Goal: Communication & Community: Participate in discussion

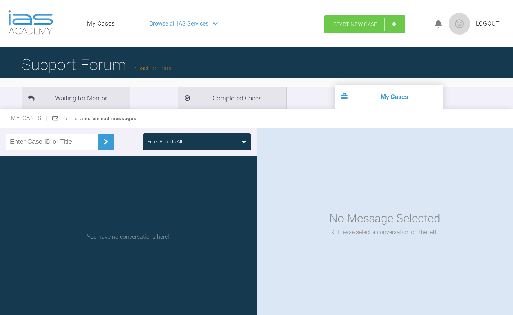
click at [344, 25] on span "Start New Case" at bounding box center [355, 24] width 44 height 6
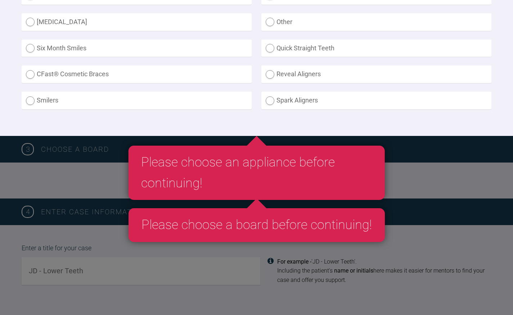
scroll to position [254, 0]
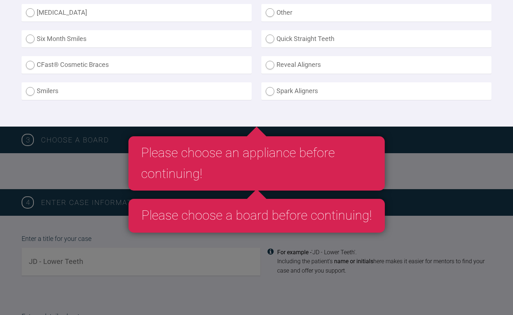
click at [55, 88] on label "Smilers" at bounding box center [137, 91] width 230 height 18
radio input "true"
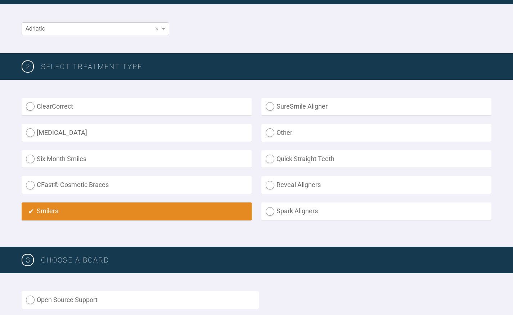
scroll to position [0, 0]
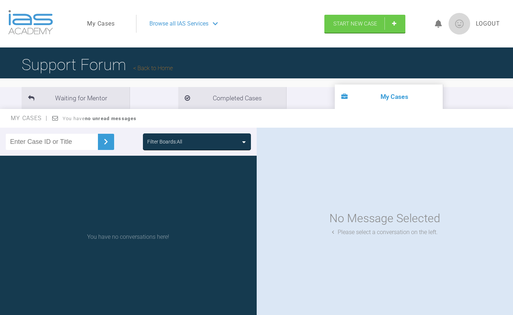
click at [150, 67] on link "Back to Home" at bounding box center [153, 68] width 40 height 7
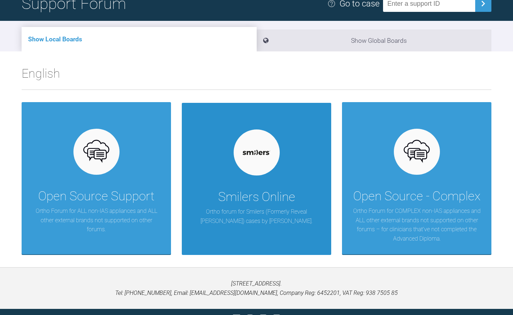
scroll to position [74, 0]
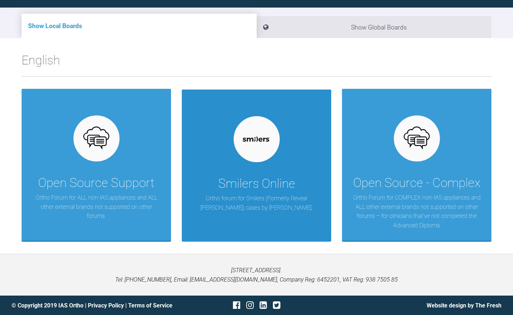
click at [250, 140] on img at bounding box center [257, 139] width 28 height 5
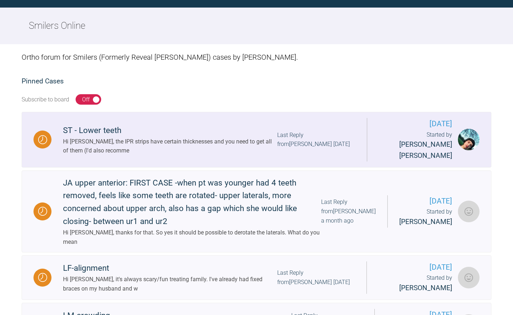
click at [242, 147] on div "Hi Jimena, the IPR strips have certain thicknesses and you need to get all of t…" at bounding box center [170, 146] width 214 height 18
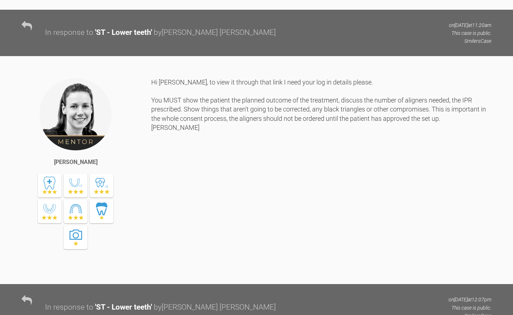
scroll to position [5181, 0]
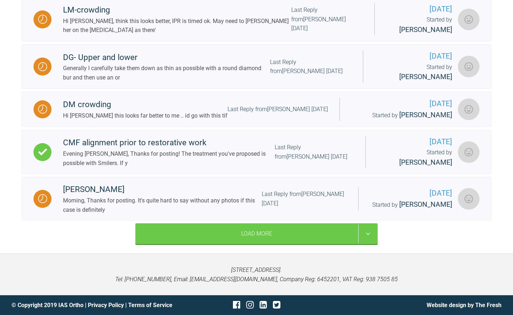
scroll to position [47, 0]
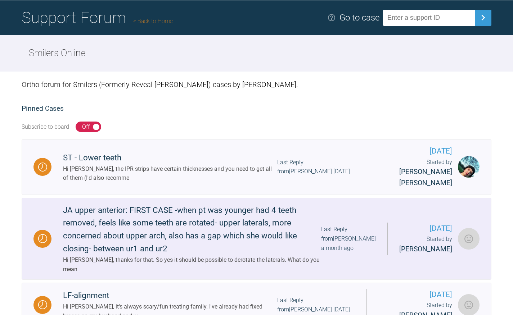
click at [221, 229] on div "JA upper anterior: FIRST CASE -when pt was younger had 4 teeth removed, feels l…" at bounding box center [192, 229] width 258 height 51
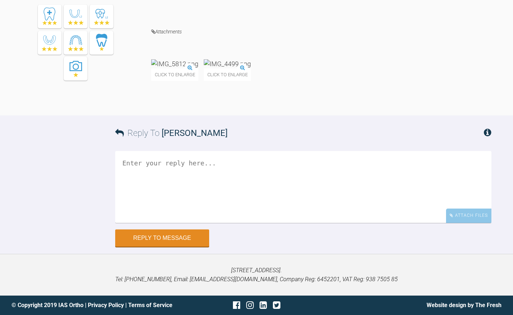
scroll to position [1037, 0]
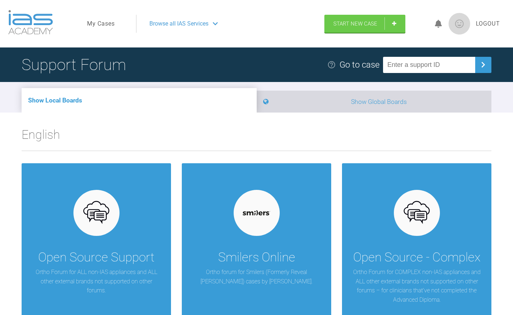
click at [352, 104] on li "Show Global Boards" at bounding box center [374, 102] width 235 height 22
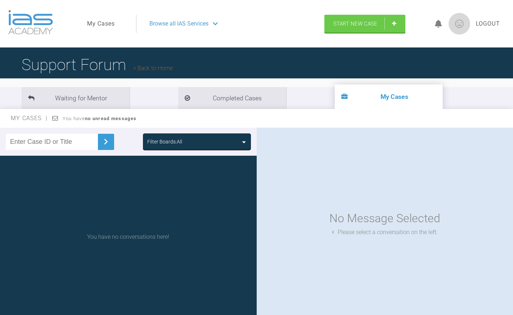
click at [214, 22] on icon at bounding box center [215, 24] width 5 height 6
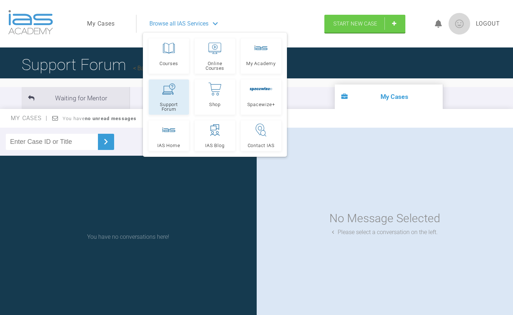
click at [181, 88] on link "Support Forum" at bounding box center [169, 97] width 40 height 35
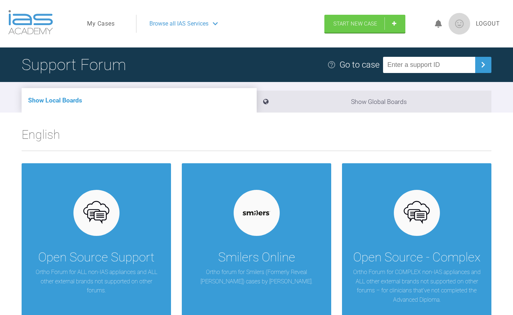
click at [201, 24] on span "Browse all IAS Services" at bounding box center [178, 23] width 59 height 9
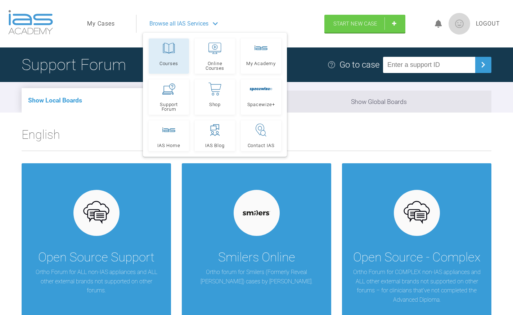
click at [173, 48] on icon at bounding box center [168, 48] width 13 height 13
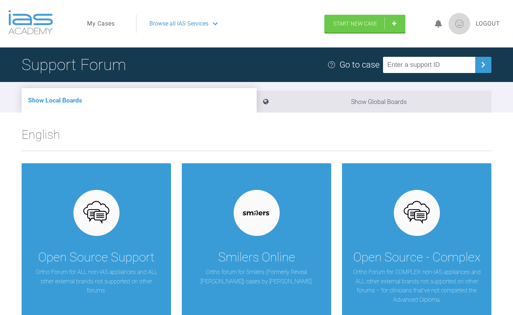
click at [179, 20] on span "Browse all IAS Services" at bounding box center [178, 23] width 59 height 9
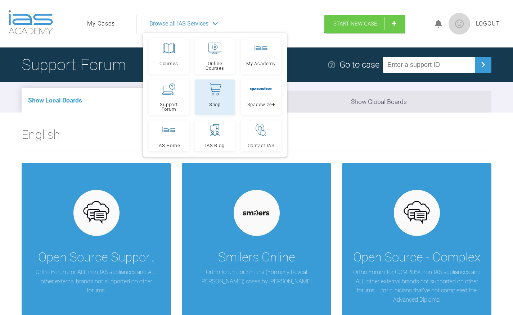
click at [212, 99] on link "Shop" at bounding box center [215, 97] width 40 height 35
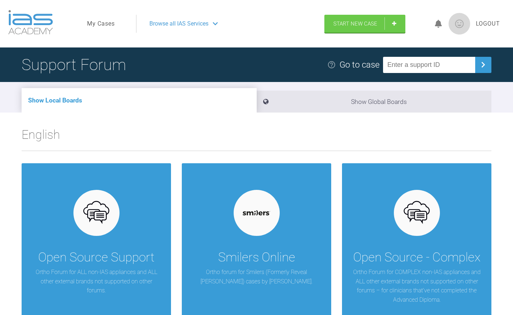
click at [213, 24] on icon at bounding box center [215, 24] width 5 height 6
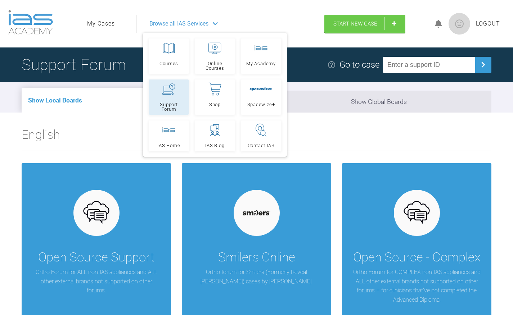
click at [179, 98] on link "Support Forum" at bounding box center [169, 97] width 40 height 35
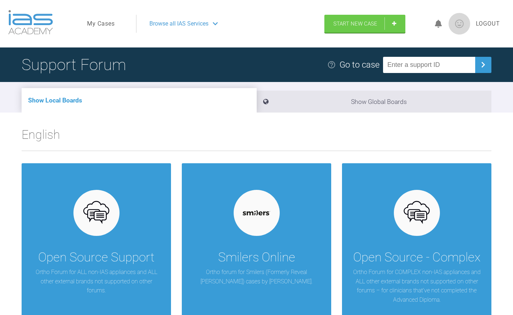
click at [194, 27] on span "Browse all IAS Services" at bounding box center [178, 23] width 59 height 9
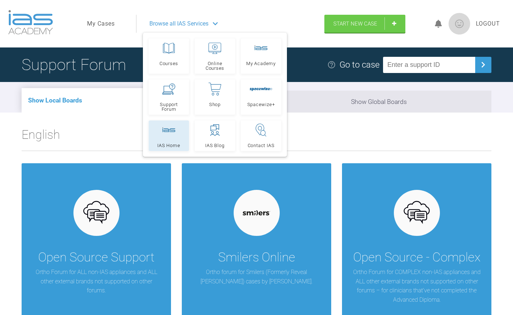
click at [179, 131] on link "IAS Home" at bounding box center [169, 136] width 40 height 31
